Goal: Task Accomplishment & Management: Use online tool/utility

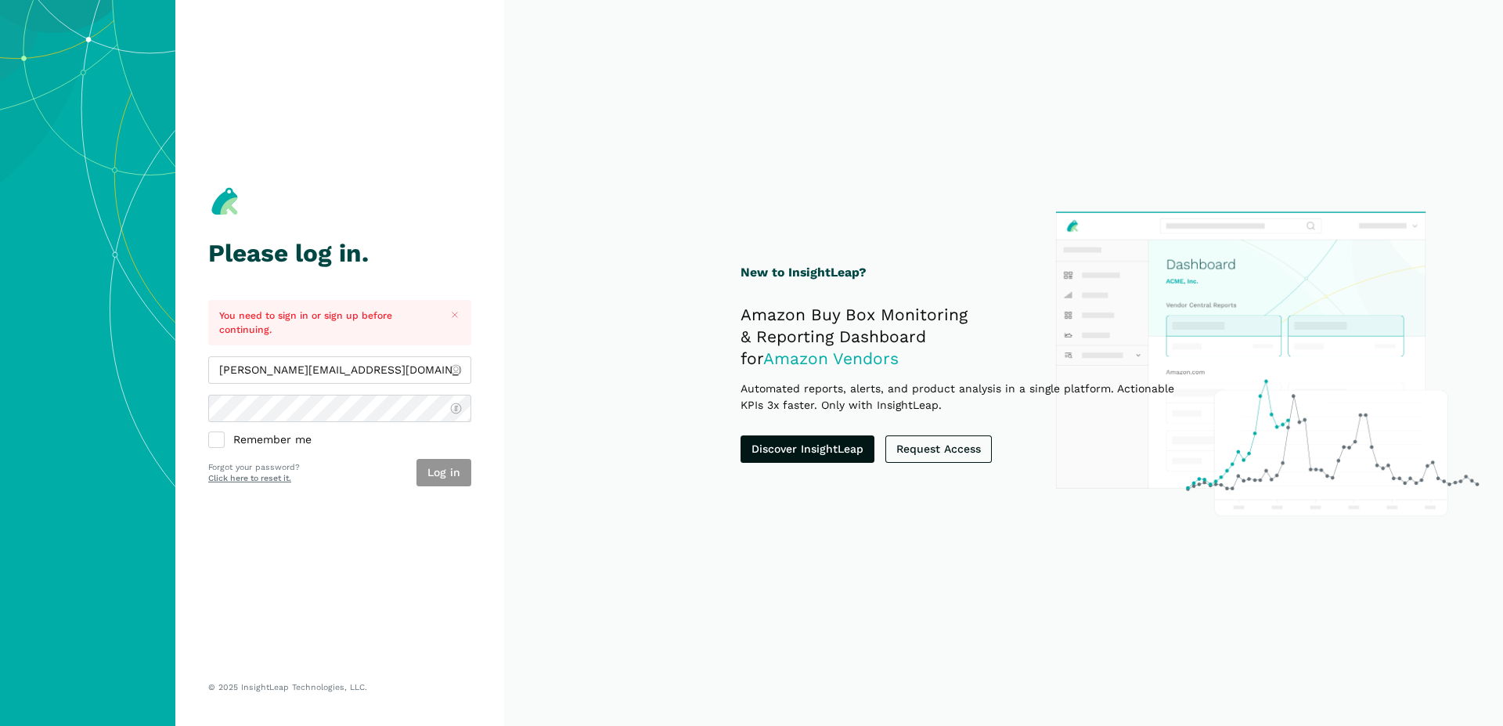
type input "[PERSON_NAME][EMAIL_ADDRESS][DOMAIN_NAME]"
click at [459, 477] on button "Log in" at bounding box center [444, 472] width 55 height 27
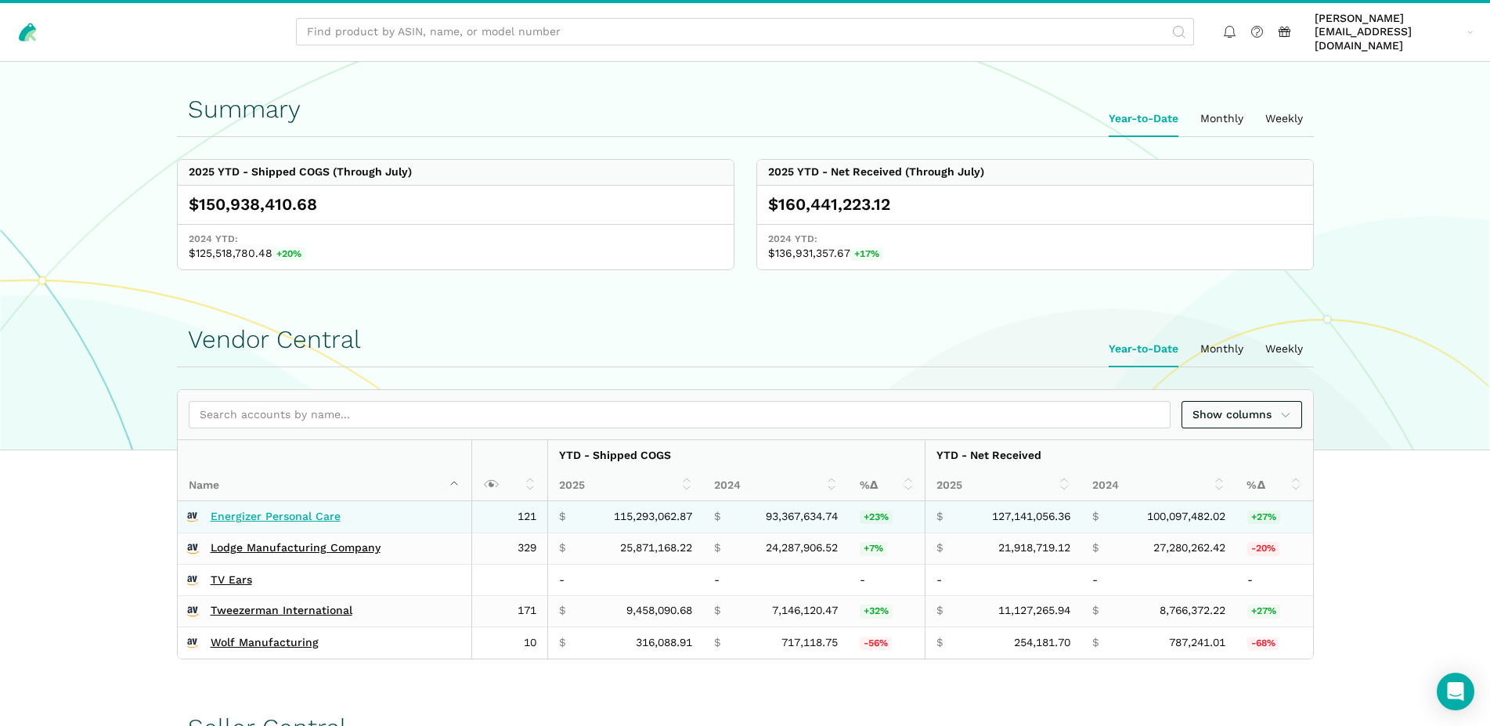
click at [283, 510] on link "Energizer Personal Care" at bounding box center [276, 517] width 130 height 14
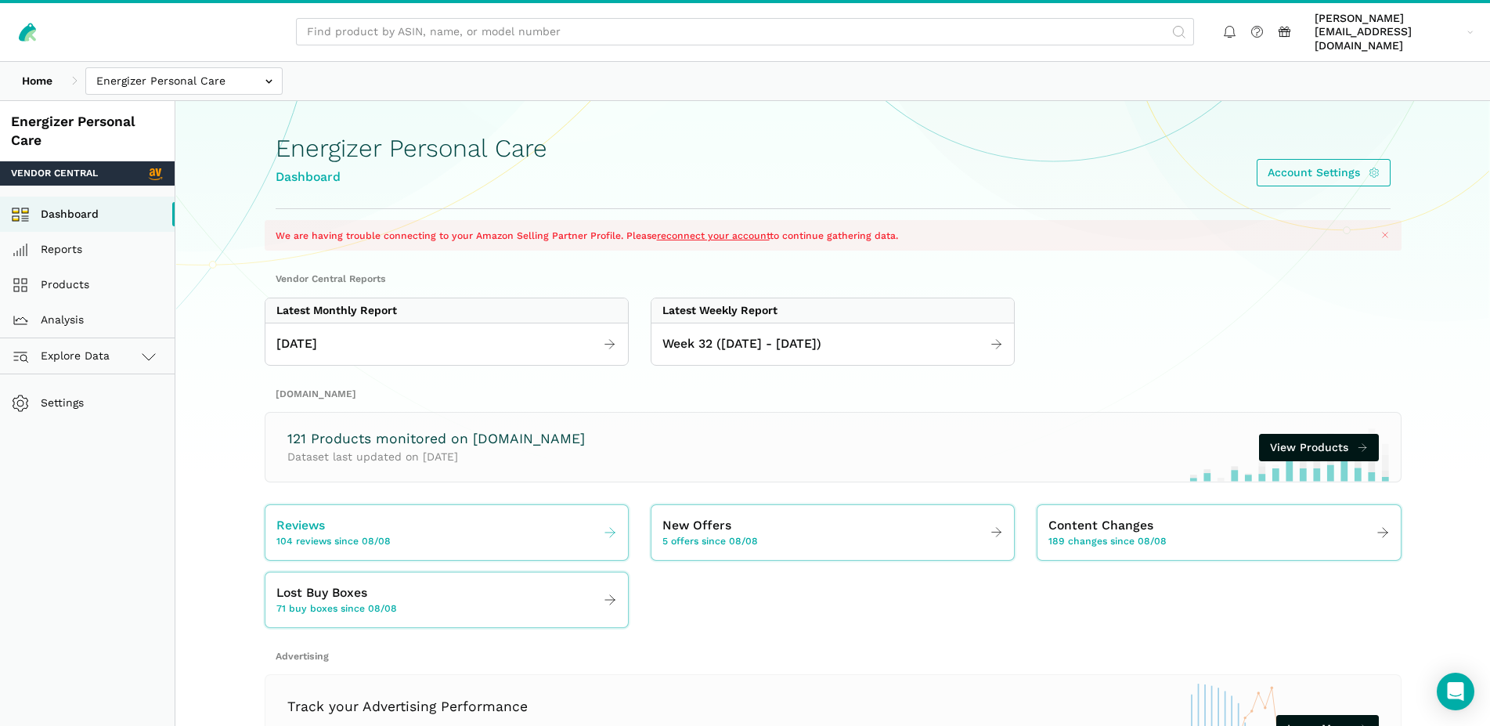
click at [366, 535] on span "104 reviews since 08/08" at bounding box center [333, 542] width 114 height 14
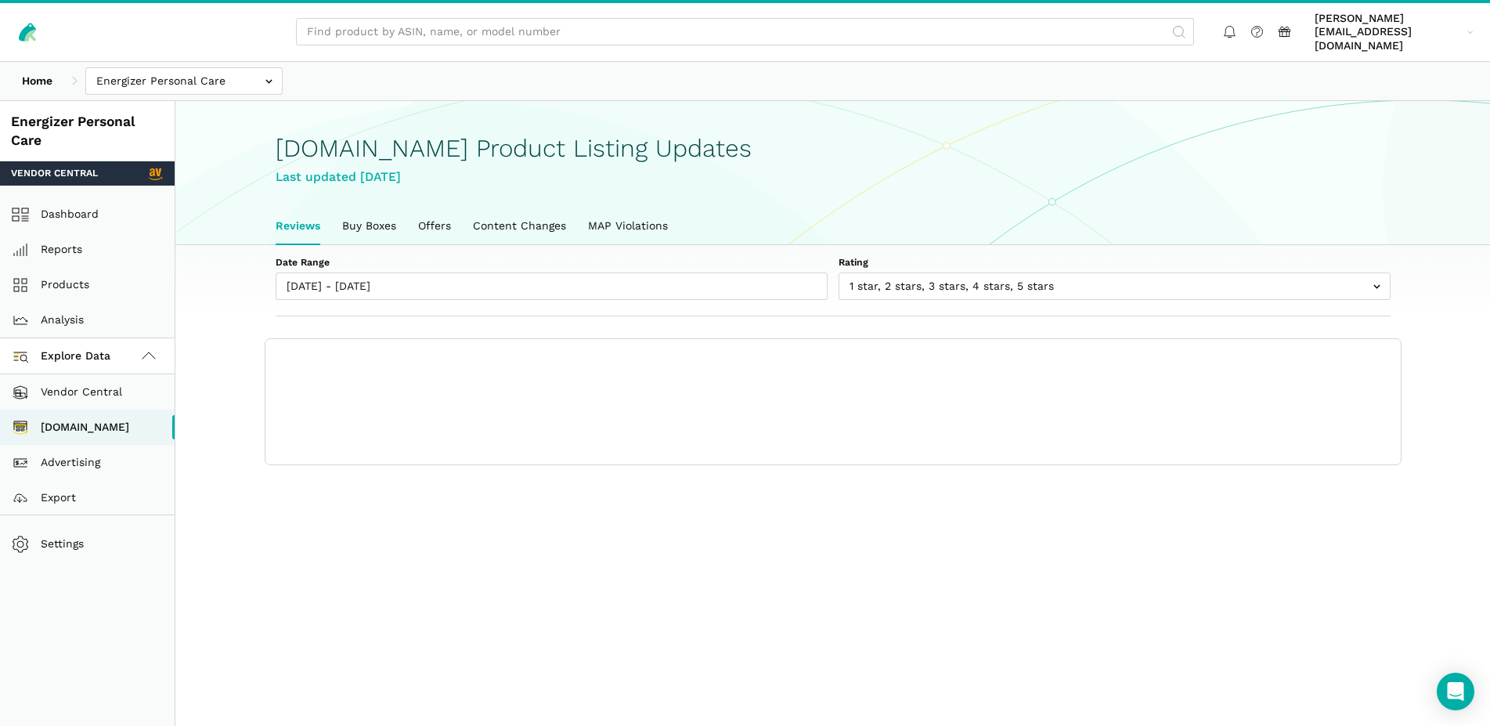
scroll to position [5, 0]
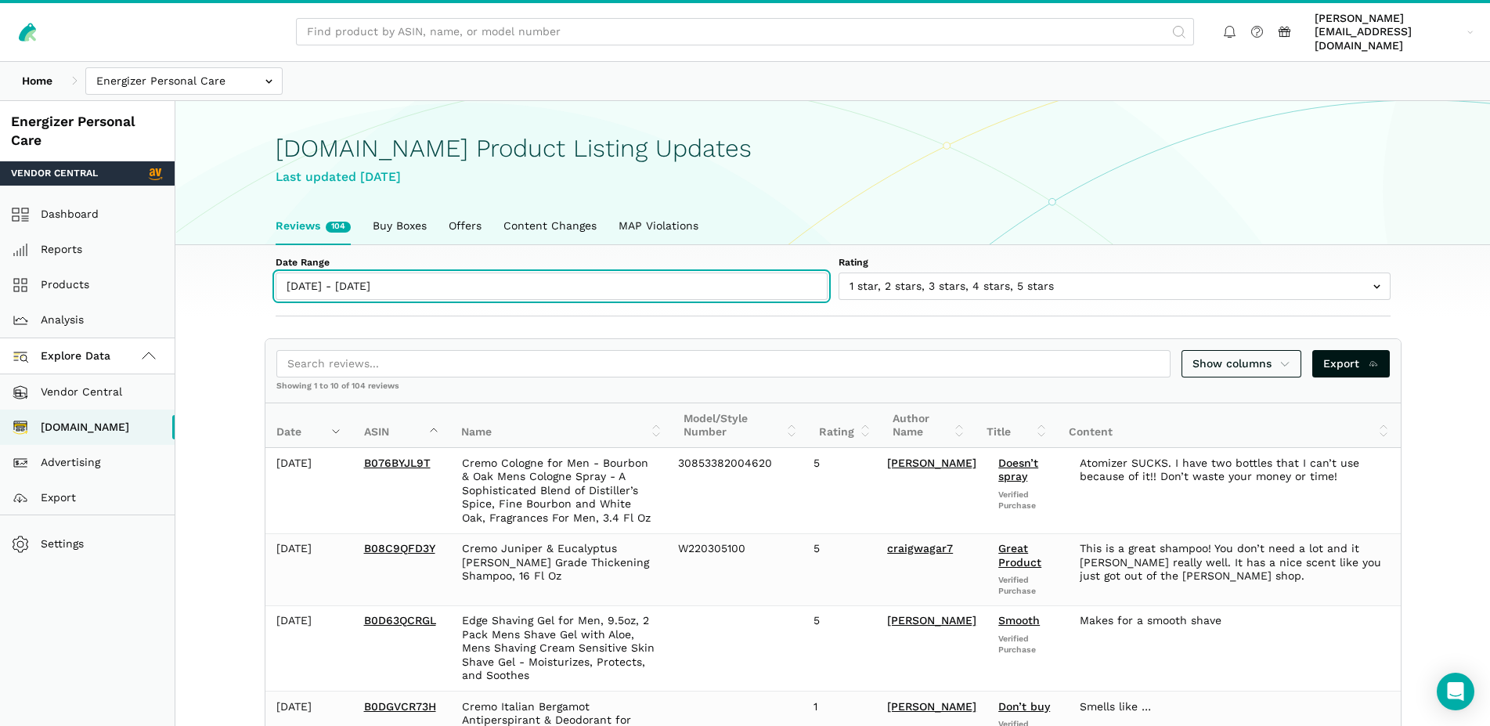
type input "08/08/2025"
type input "08/15/2025"
click at [459, 276] on input "[DATE] - [DATE]" at bounding box center [552, 285] width 552 height 27
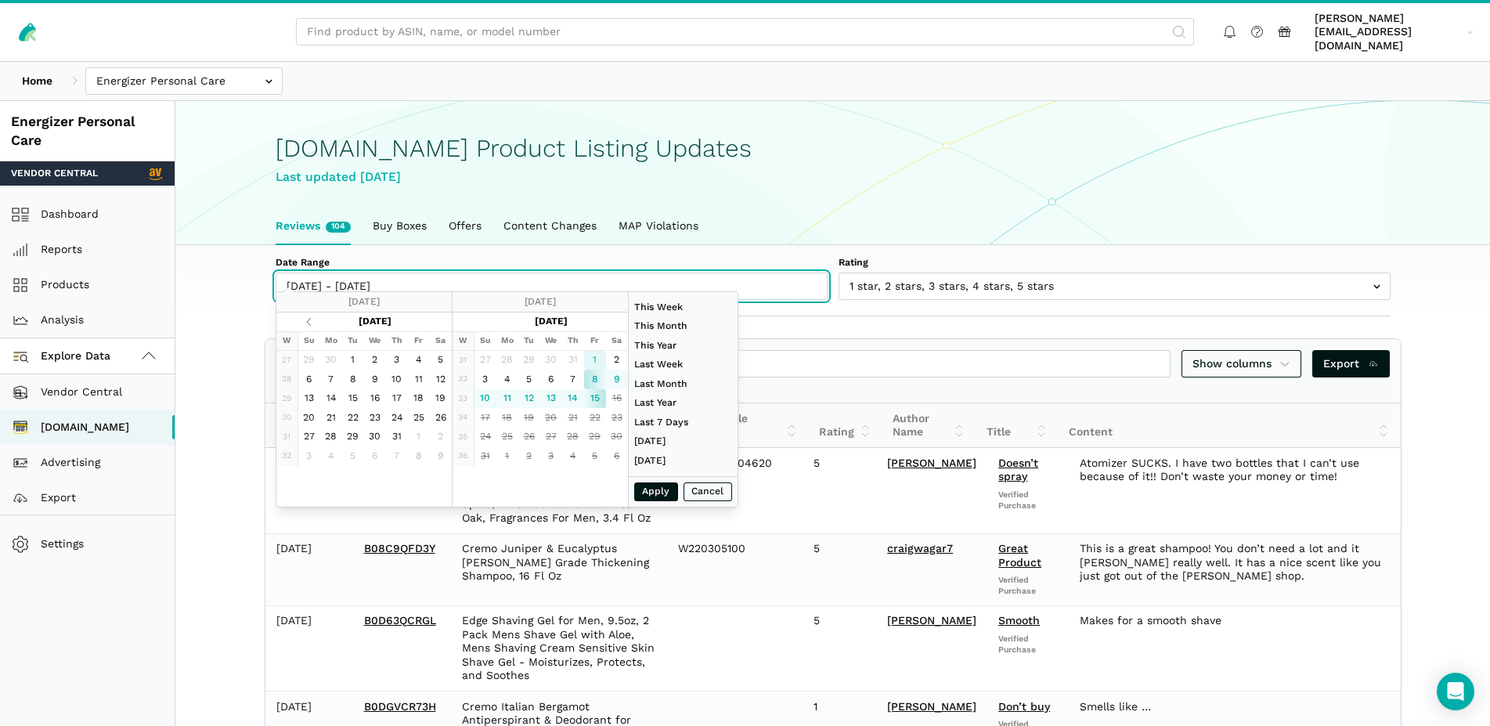
type input "[DATE]"
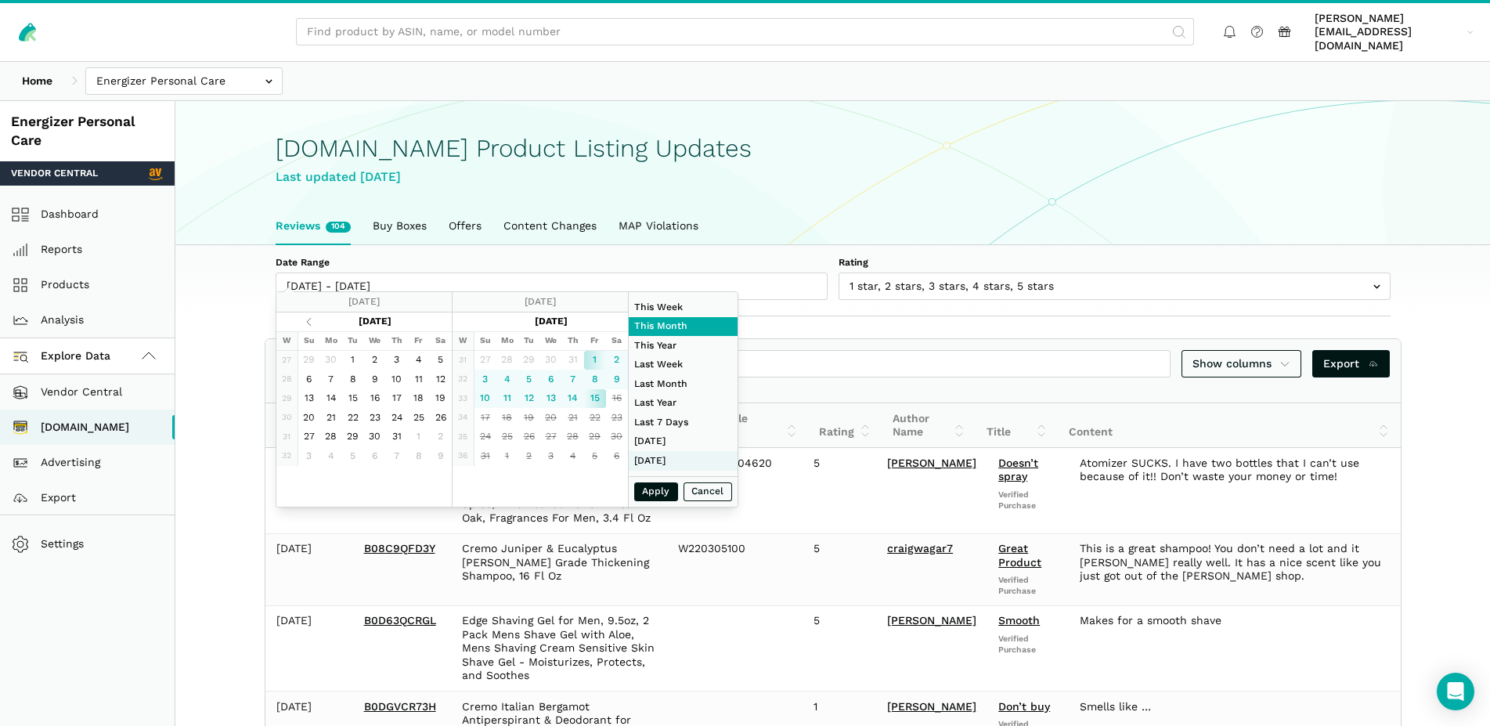
type input "[DATE]"
click at [654, 492] on button "Apply" at bounding box center [656, 492] width 44 height 20
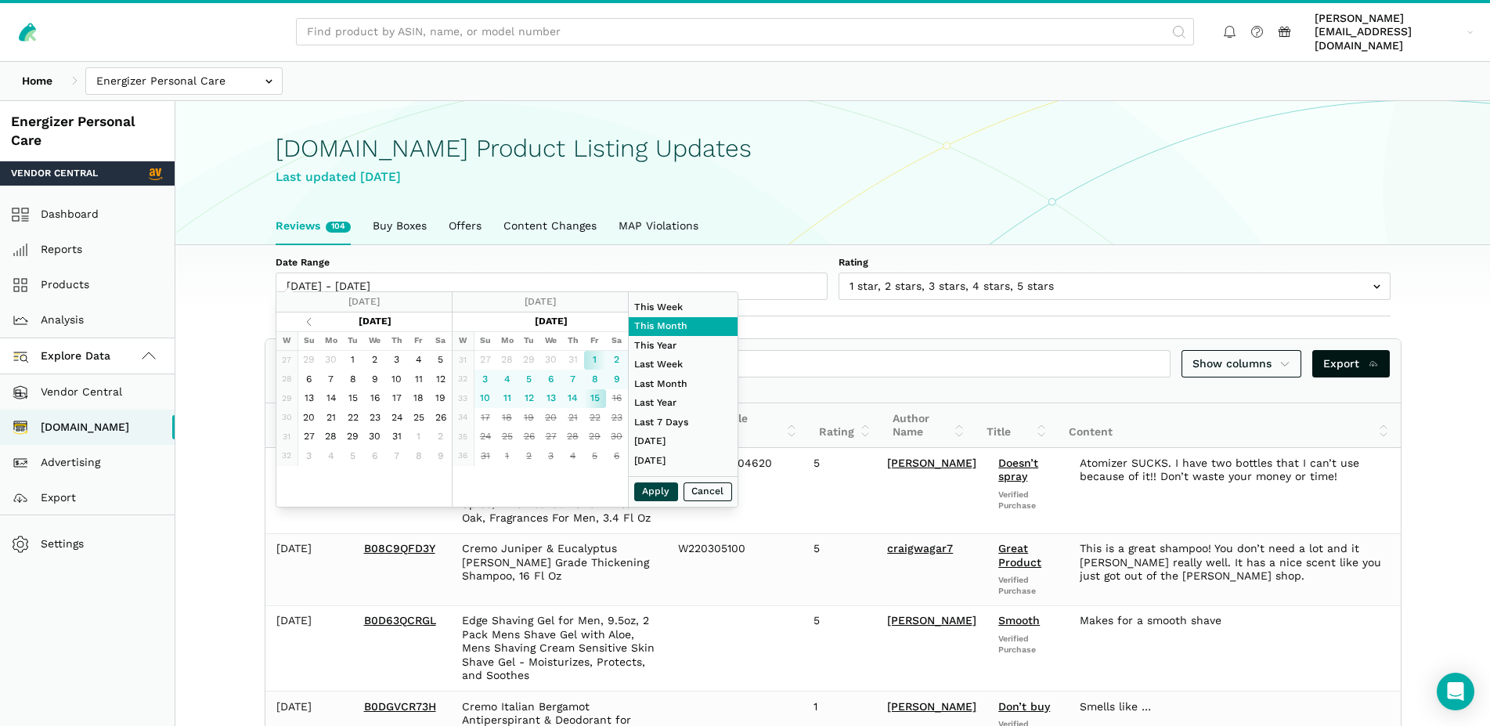
type input "[DATE] - [DATE]"
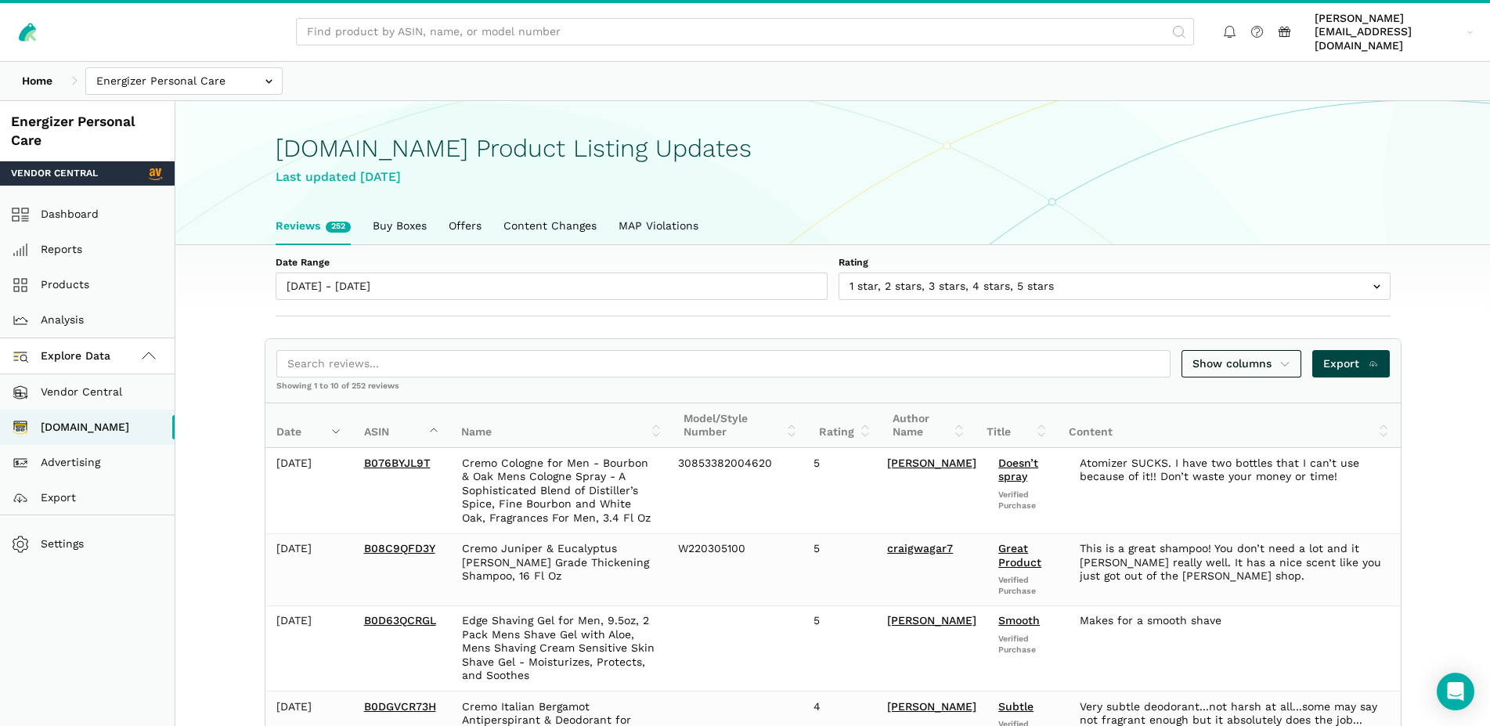
click at [1343, 355] on span "Export" at bounding box center [1351, 363] width 56 height 16
click at [188, 78] on input "text" at bounding box center [183, 80] width 197 height 27
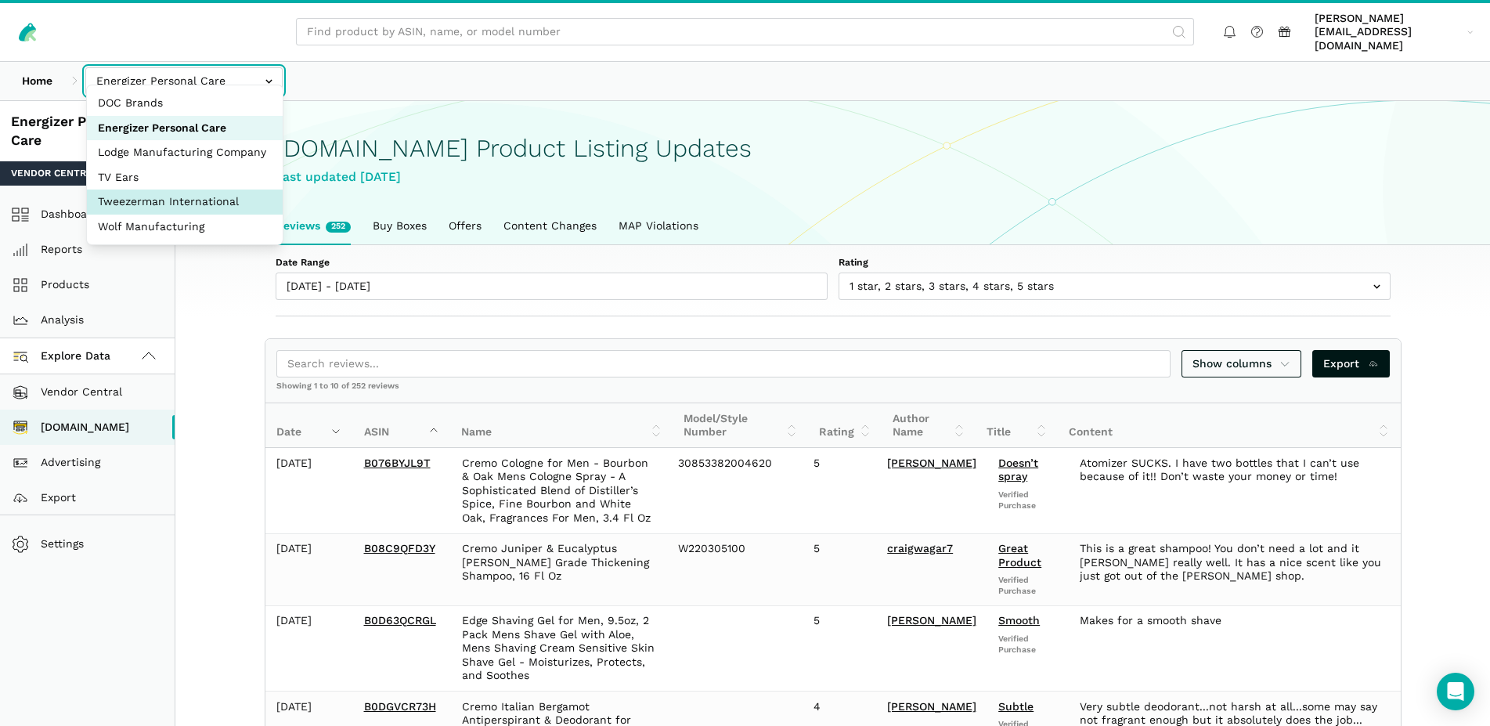
select select "SviVbJKxdJS2VyznKXFCoeqm"
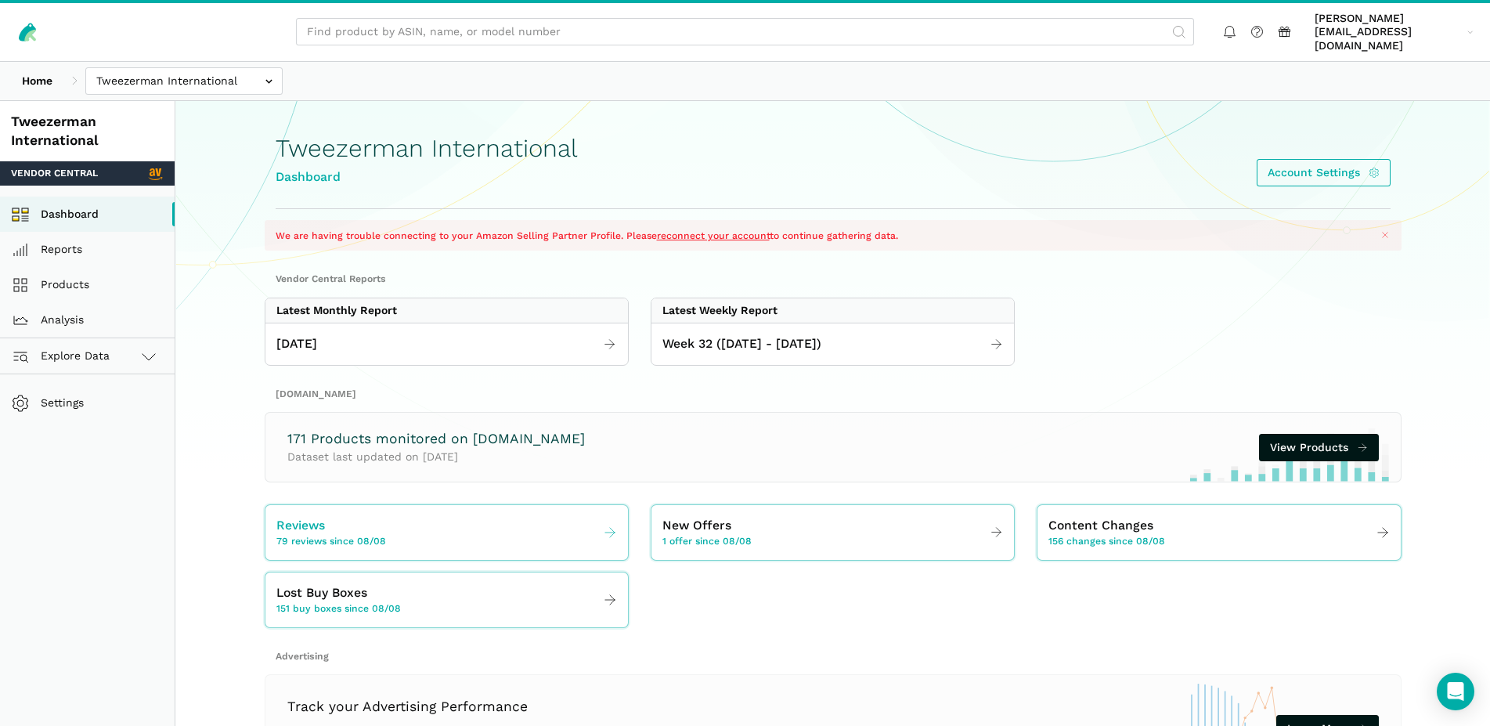
click at [320, 535] on span "79 reviews since 08/08" at bounding box center [331, 542] width 110 height 14
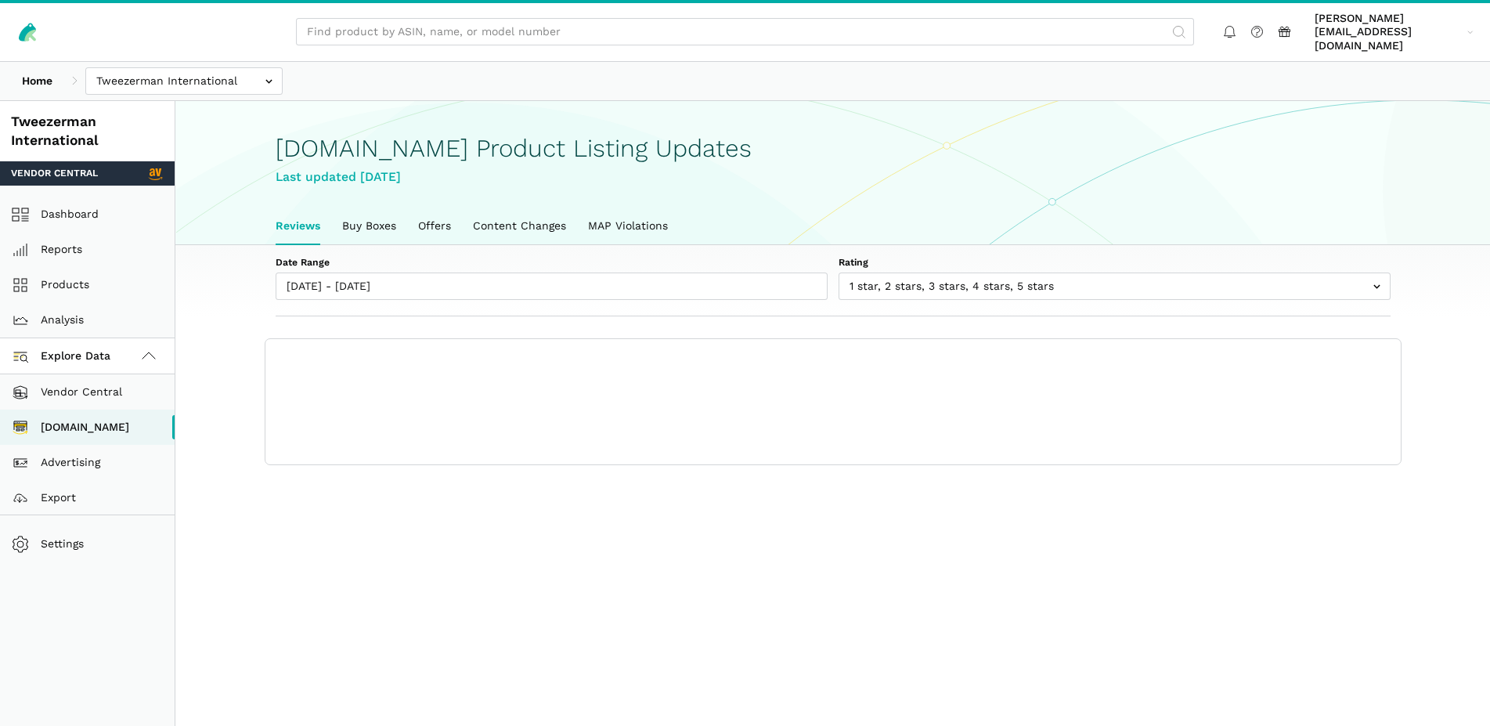
scroll to position [5, 0]
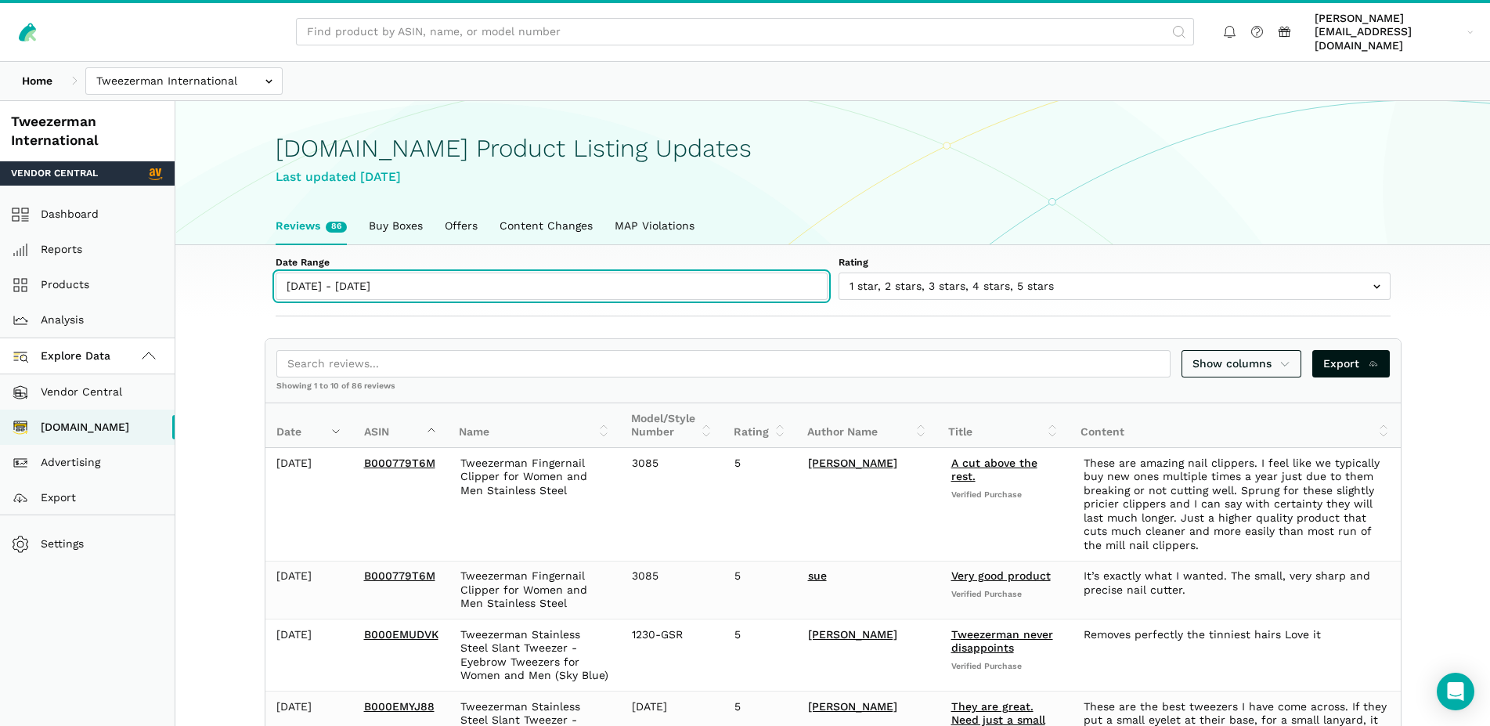
type input "[DATE]"
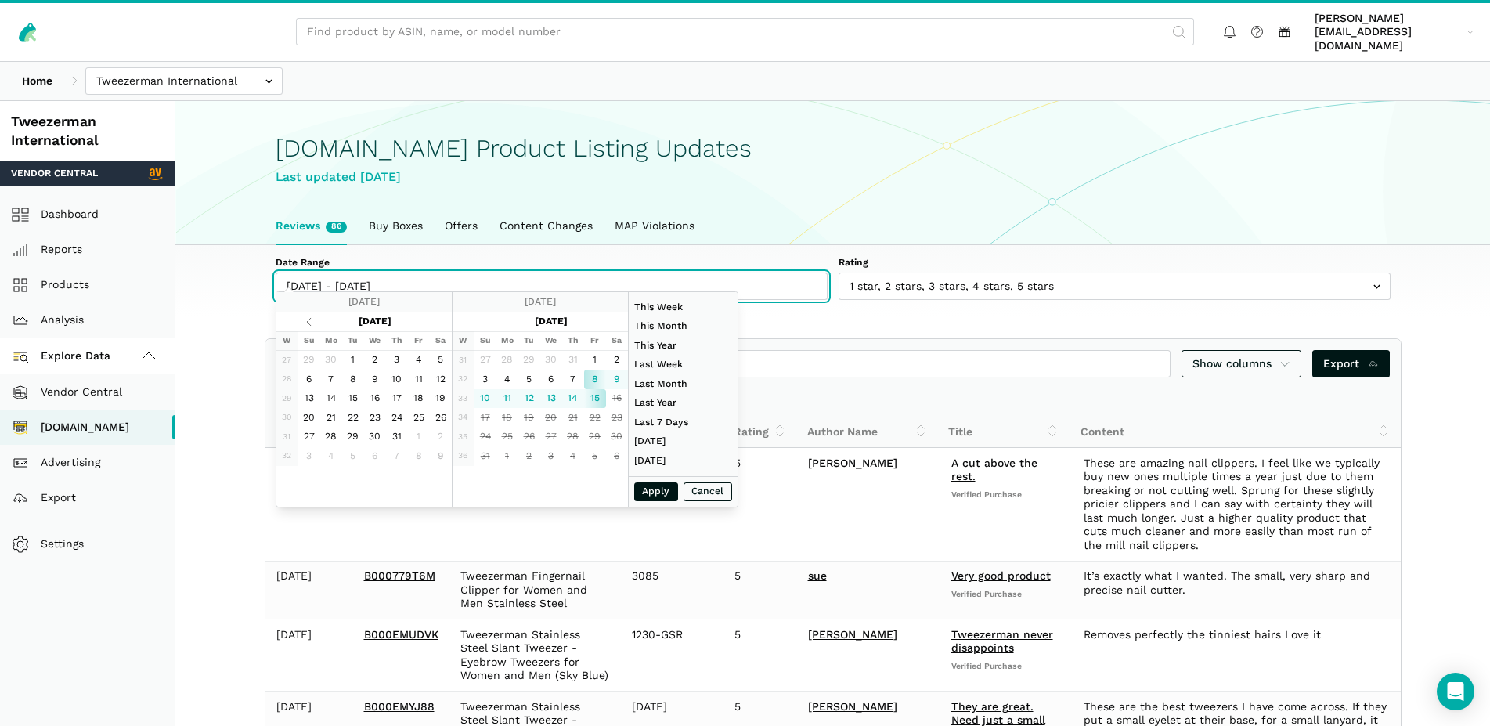
click at [458, 279] on input "[DATE] - [DATE]" at bounding box center [552, 285] width 552 height 27
type input "[DATE]"
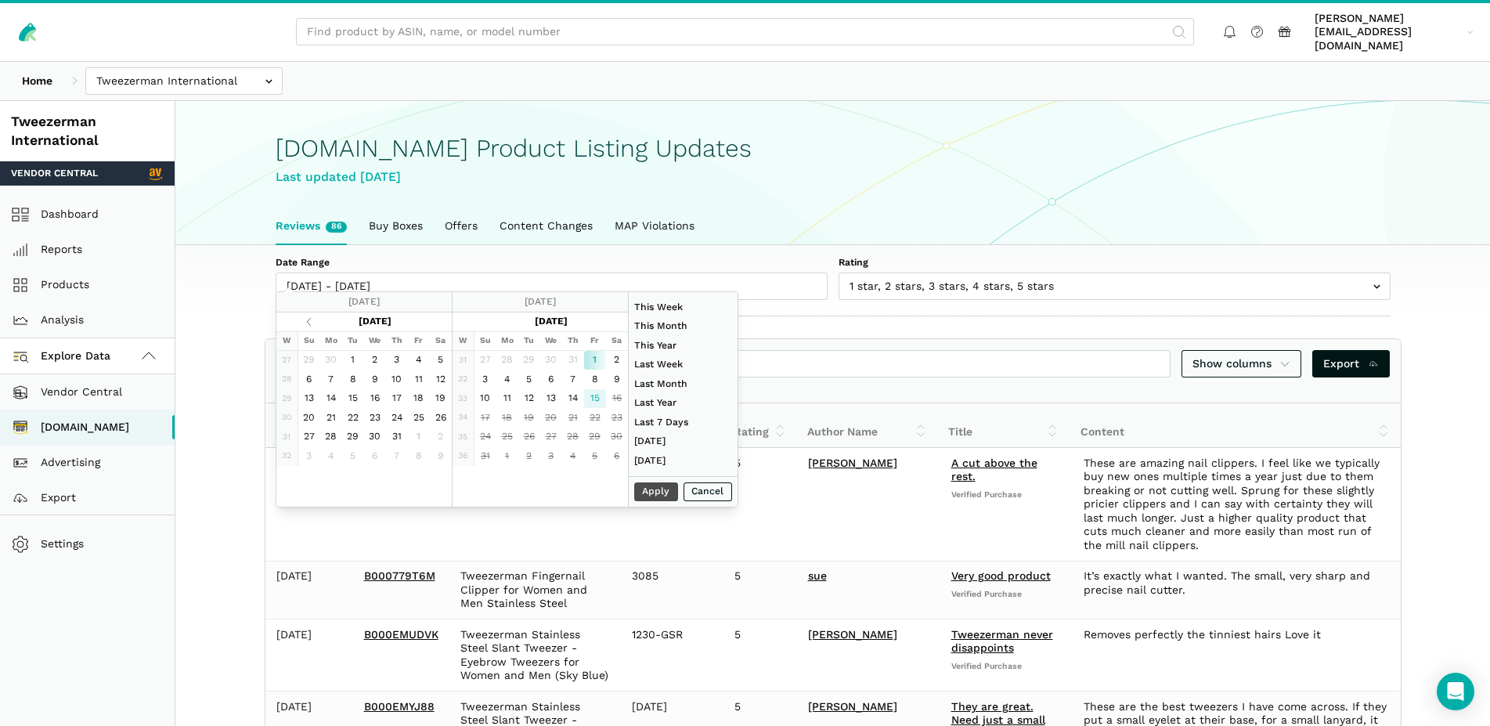
type input "[DATE]"
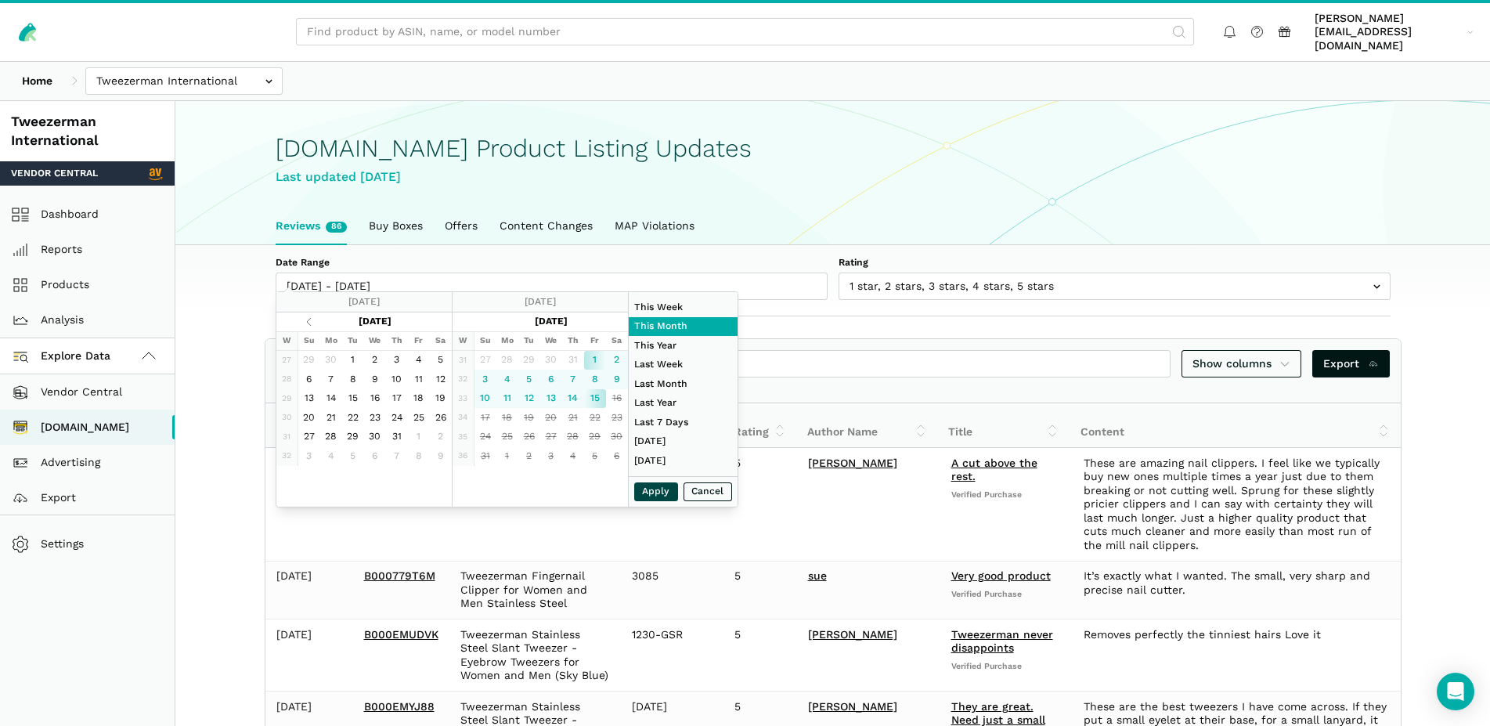
click at [651, 494] on button "Apply" at bounding box center [656, 492] width 44 height 20
type input "[DATE] - [DATE]"
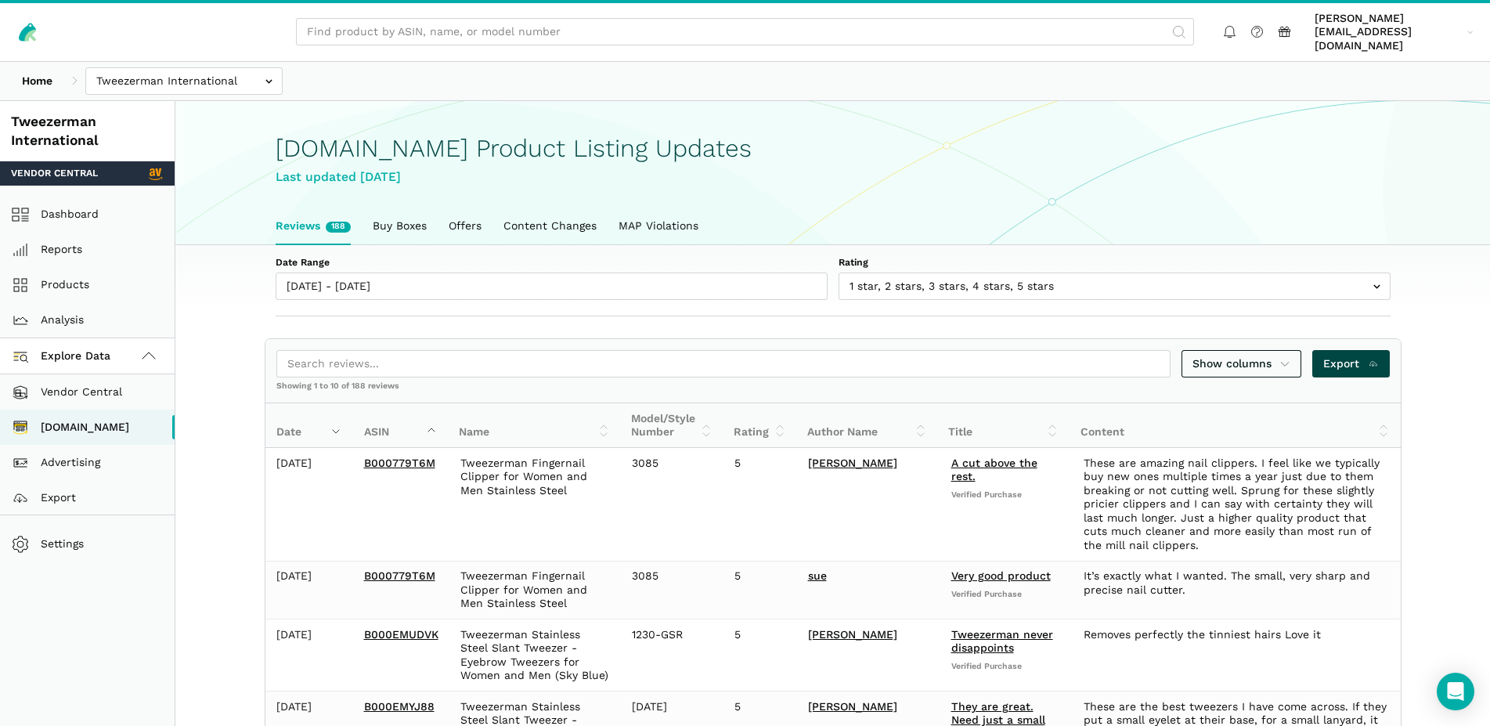
click at [1347, 355] on span "Export" at bounding box center [1351, 363] width 56 height 16
